Goal: Information Seeking & Learning: Learn about a topic

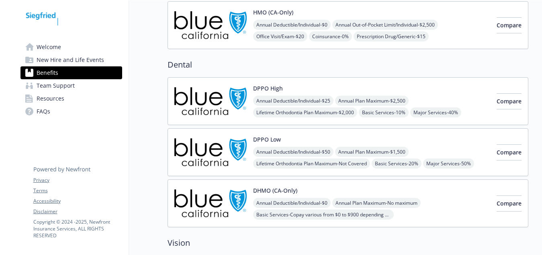
scroll to position [40, 0]
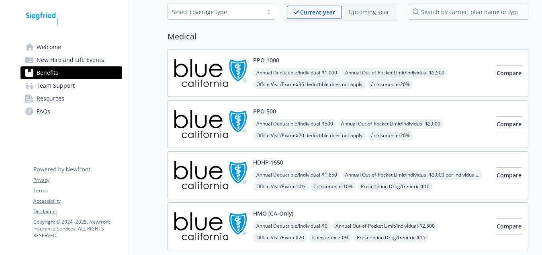
click at [278, 176] on span "Annual Deductible/Individual - $1,650" at bounding box center [296, 174] width 87 height 10
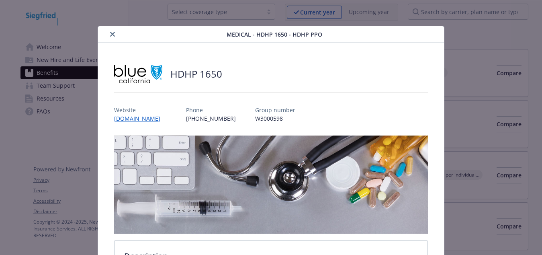
scroll to position [24, 0]
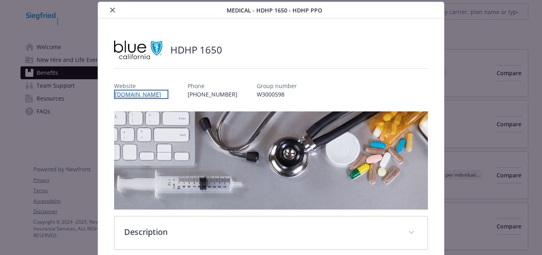
click at [147, 95] on link "[DOMAIN_NAME]" at bounding box center [141, 94] width 54 height 9
click at [110, 10] on icon "close" at bounding box center [112, 10] width 5 height 5
